Goal: Task Accomplishment & Management: Manage account settings

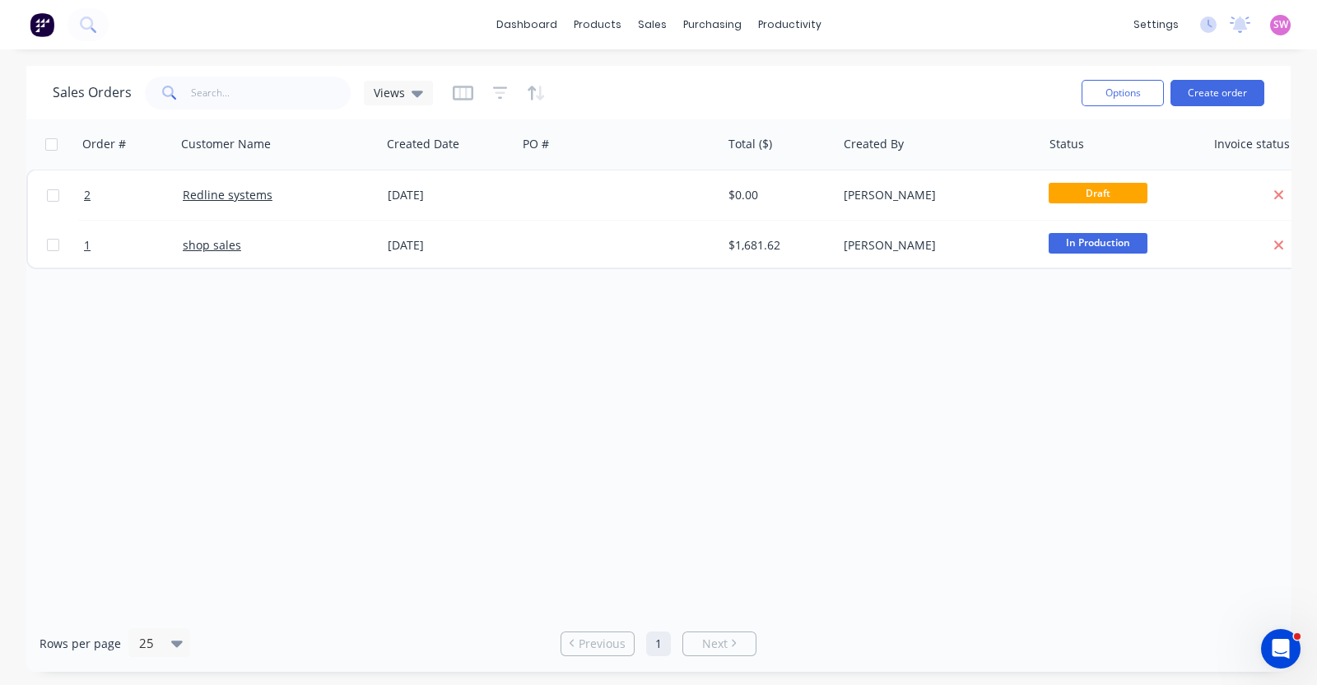
click at [366, 355] on div "Order # Customer Name Created Date PO # Total ($) Created By Status Invoice sta…" at bounding box center [658, 366] width 1264 height 495
click at [532, 28] on link "dashboard" at bounding box center [526, 24] width 77 height 25
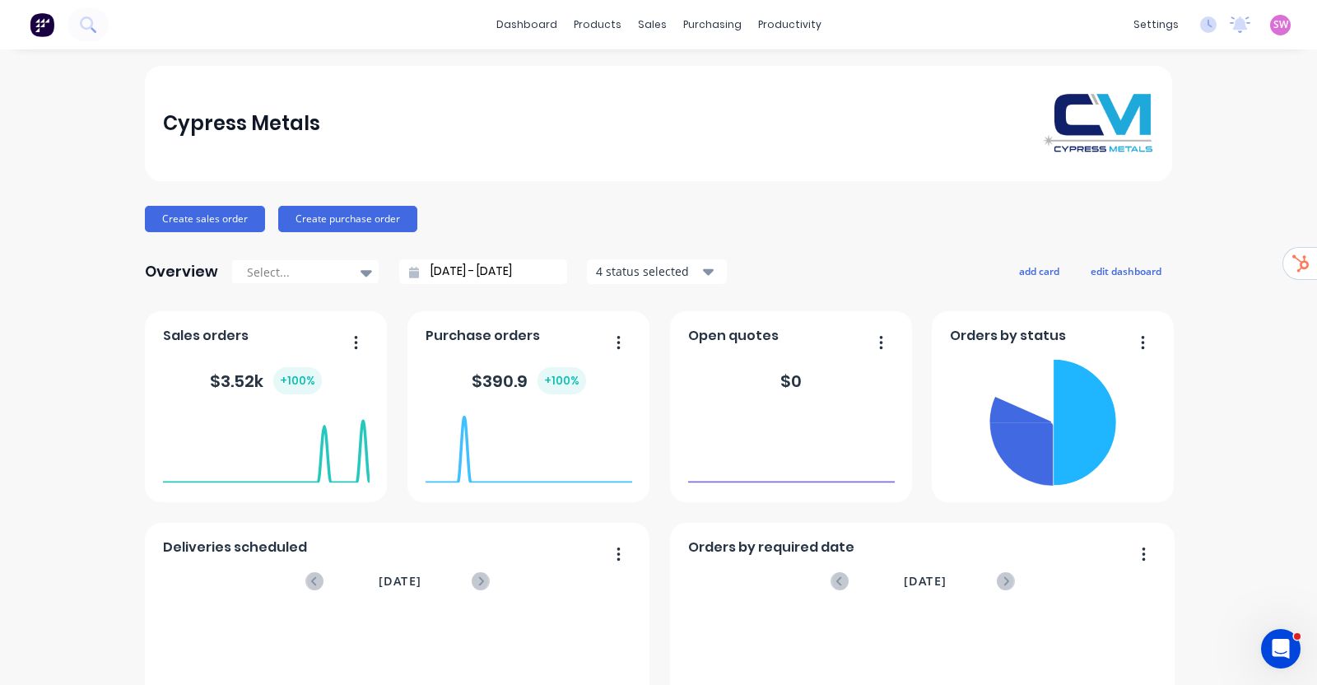
click at [1274, 31] on div "SW Cypress Metals Stuart Wheatley Administrator Profile Sign out" at bounding box center [1280, 25] width 21 height 21
click at [1273, 23] on span "SW" at bounding box center [1280, 24] width 15 height 15
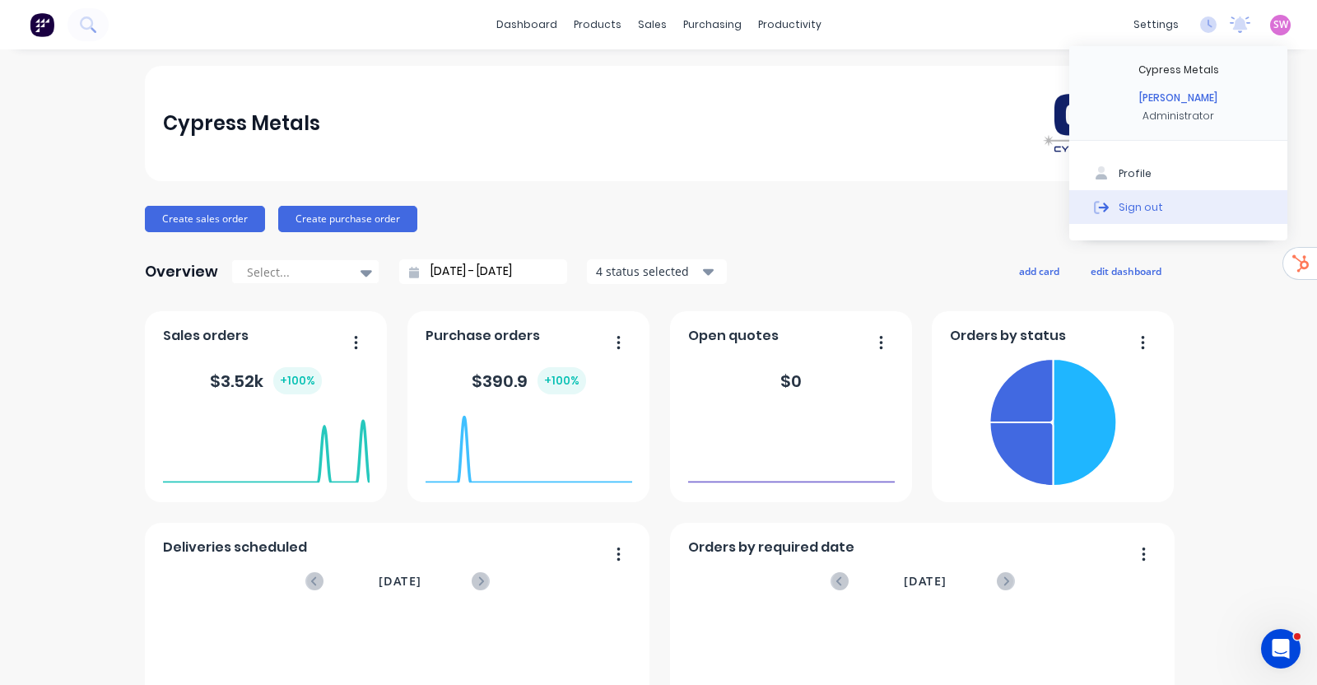
click at [1136, 196] on button "Sign out" at bounding box center [1178, 206] width 218 height 33
